Goal: Task Accomplishment & Management: Use online tool/utility

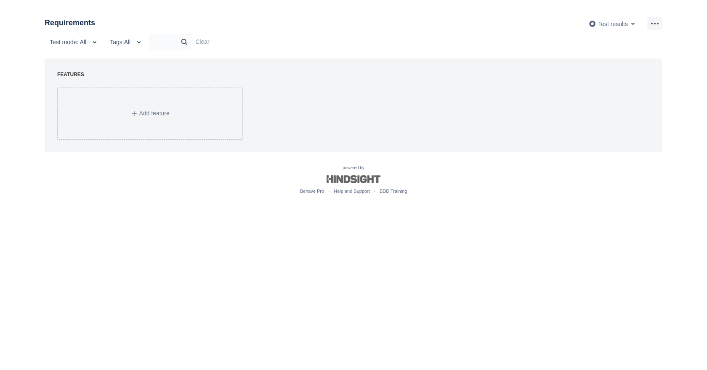
drag, startPoint x: 373, startPoint y: 31, endPoint x: 347, endPoint y: 44, distance: 29.4
click at [373, 31] on div "Requirements Test results Test mode: All Tags: All Clear FEATURES Add feature" at bounding box center [354, 85] width 632 height 136
click at [147, 114] on span "Add feature" at bounding box center [154, 113] width 30 height 7
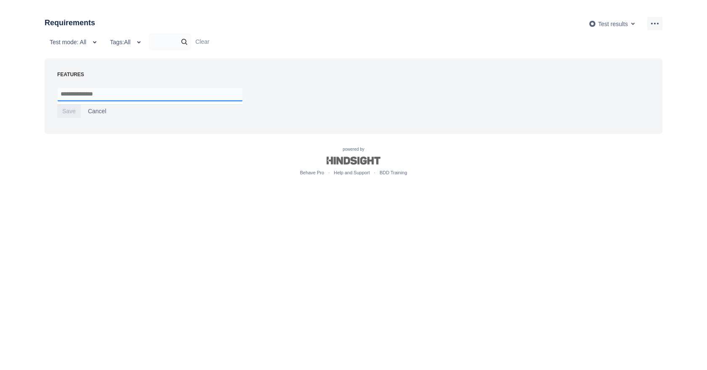
drag, startPoint x: 253, startPoint y: 19, endPoint x: 229, endPoint y: 39, distance: 31.6
click at [254, 19] on div "Test results" at bounding box center [458, 23] width 410 height 13
click at [96, 112] on span "Cancel" at bounding box center [97, 110] width 19 height 13
